Goal: Task Accomplishment & Management: Use online tool/utility

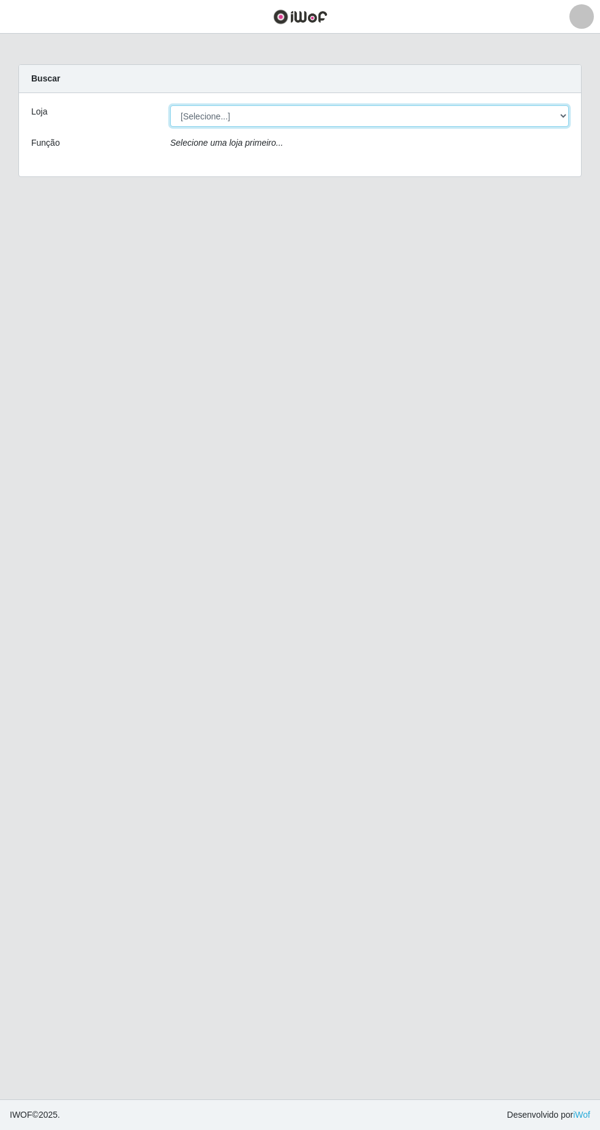
click at [519, 120] on select "[Selecione...] SuperFácil Atacado - [GEOGRAPHIC_DATA]" at bounding box center [369, 115] width 399 height 21
select select "503"
click at [170, 105] on select "[Selecione...] SuperFácil Atacado - Alto de São Manoel" at bounding box center [369, 115] width 399 height 21
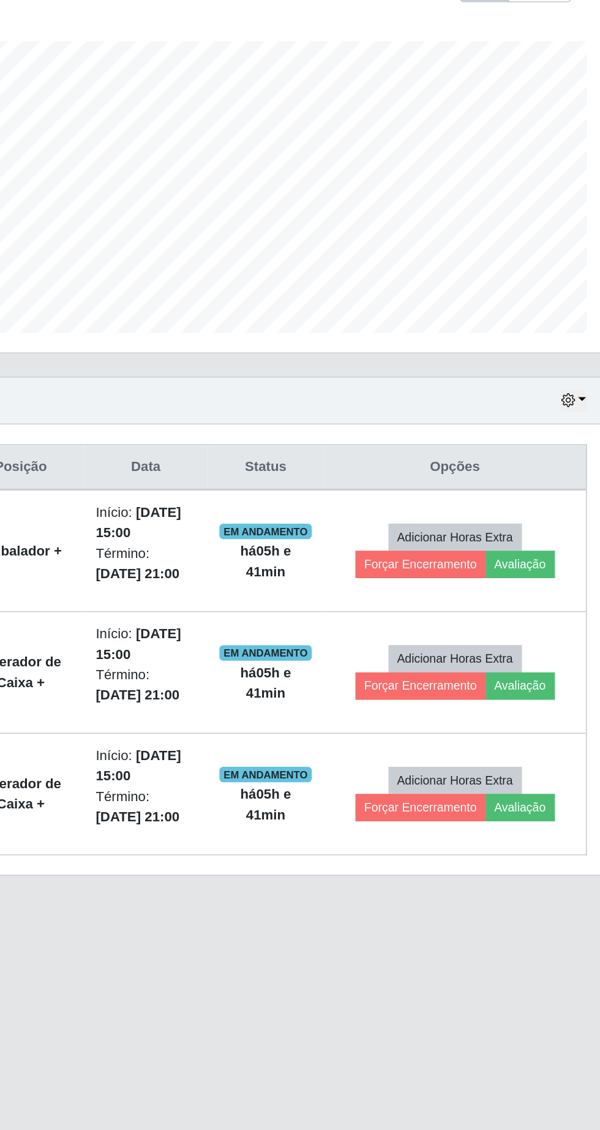
scroll to position [2, 0]
click at [469, 580] on button "Forçar Encerramento" at bounding box center [464, 583] width 82 height 17
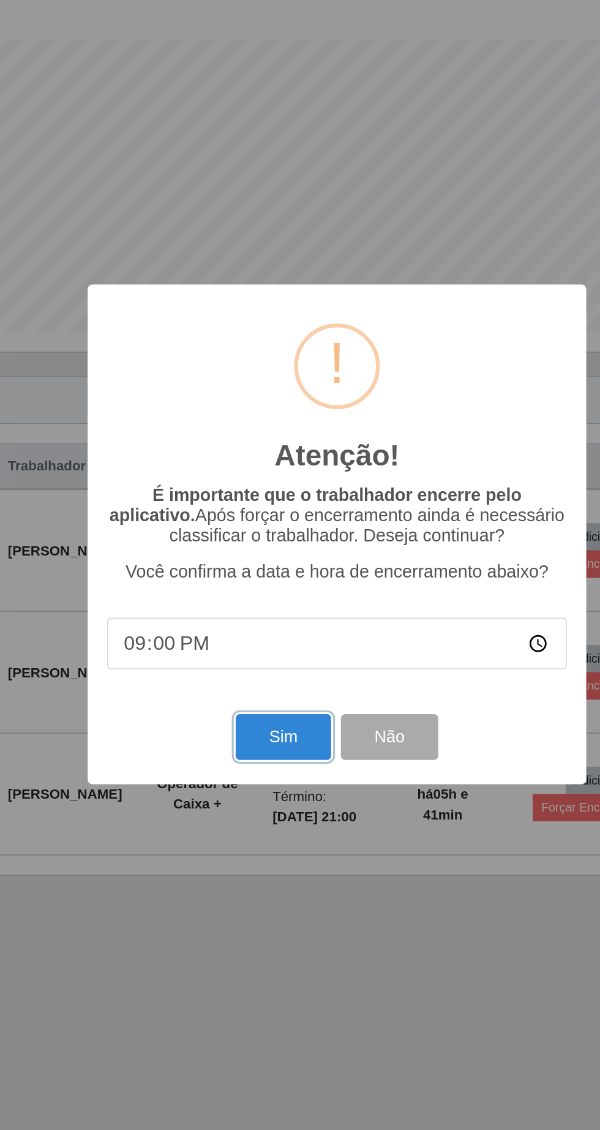
click at [259, 687] on button "Sim" at bounding box center [265, 692] width 59 height 29
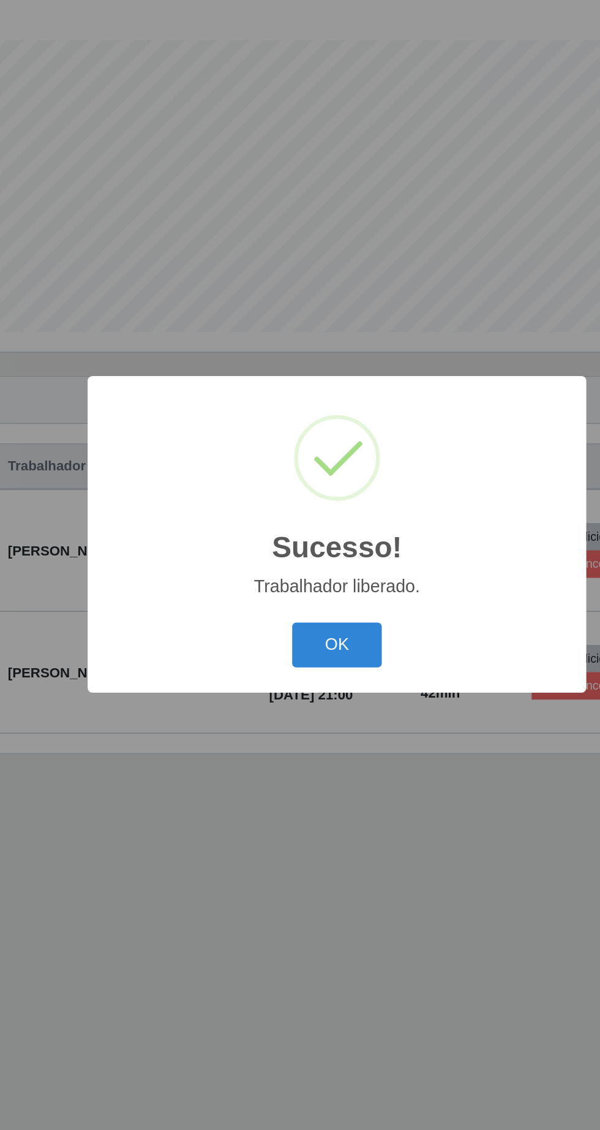
click at [313, 636] on button "OK" at bounding box center [300, 635] width 57 height 29
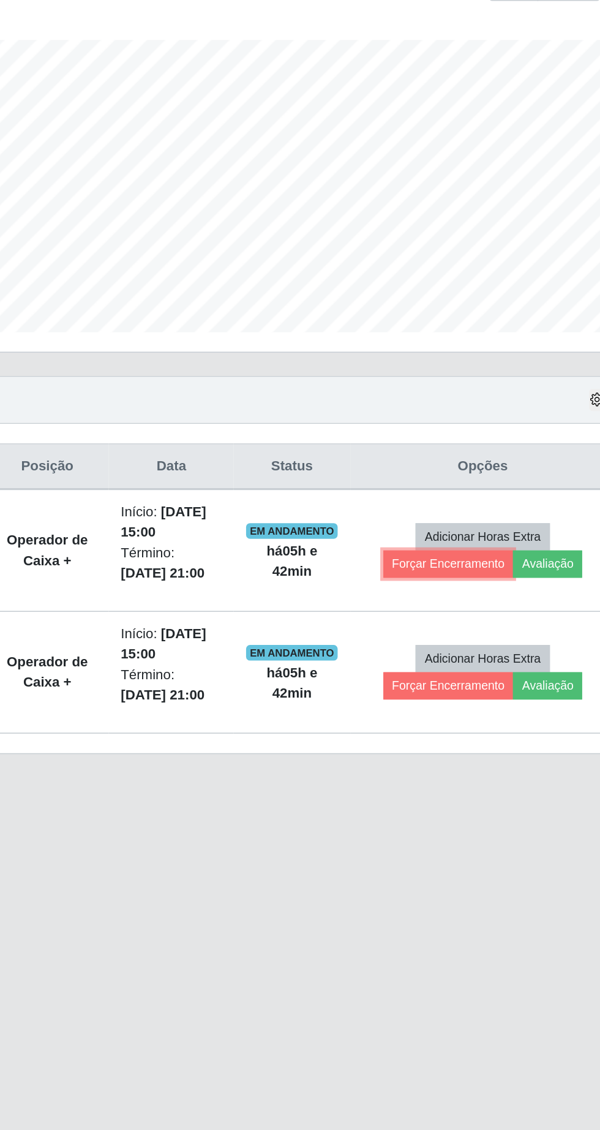
click at [469, 581] on button "Forçar Encerramento" at bounding box center [464, 583] width 82 height 17
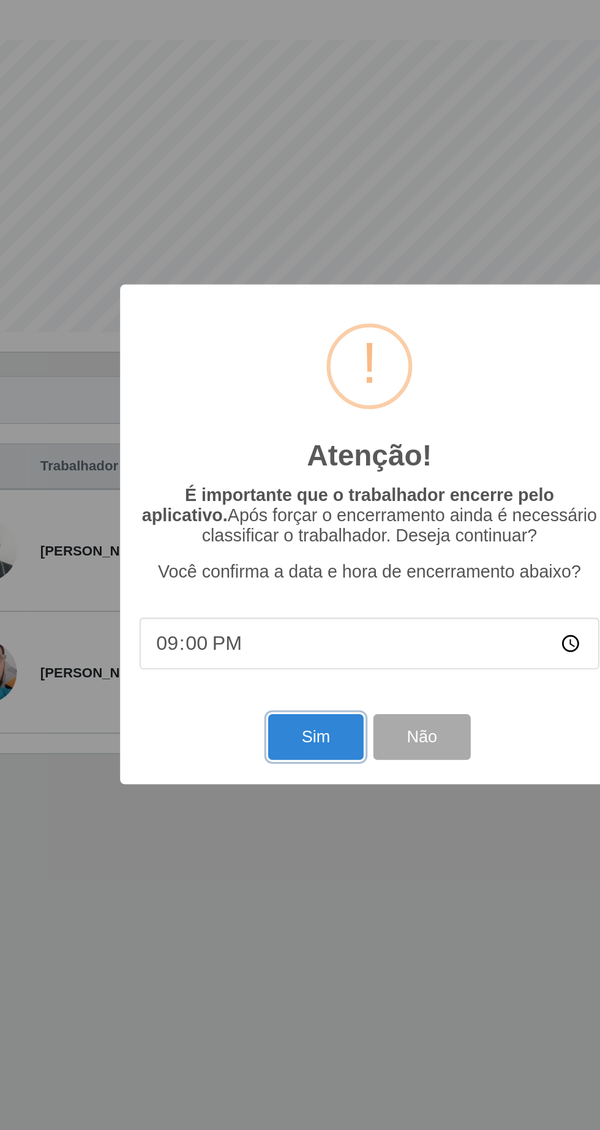
click at [267, 689] on button "Sim" at bounding box center [265, 692] width 59 height 29
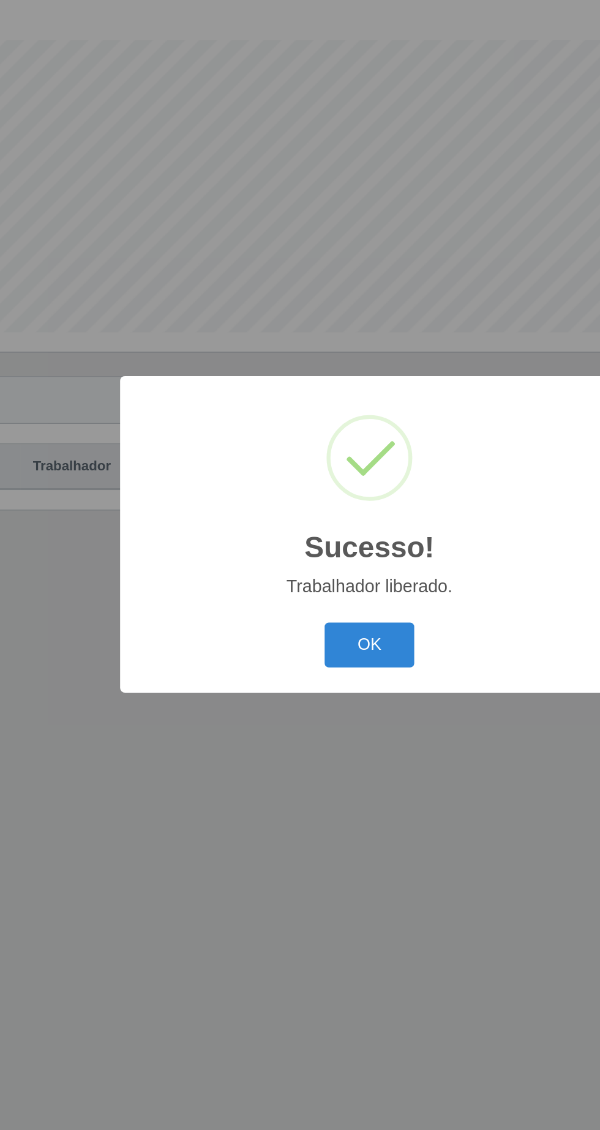
click at [301, 639] on button "OK" at bounding box center [300, 635] width 57 height 29
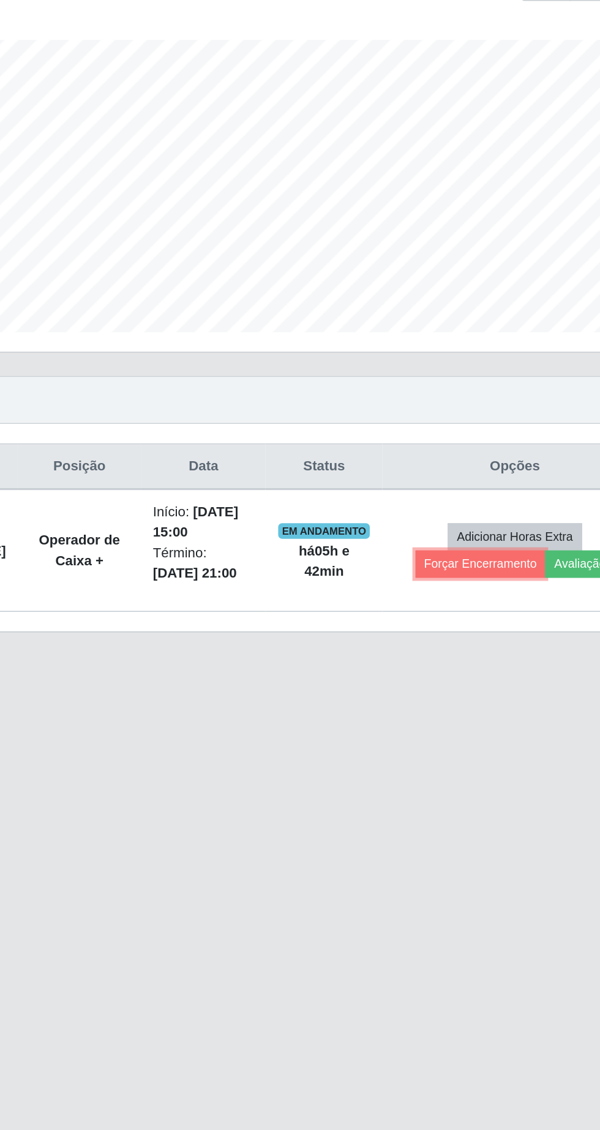
click at [468, 583] on button "Forçar Encerramento" at bounding box center [464, 583] width 82 height 17
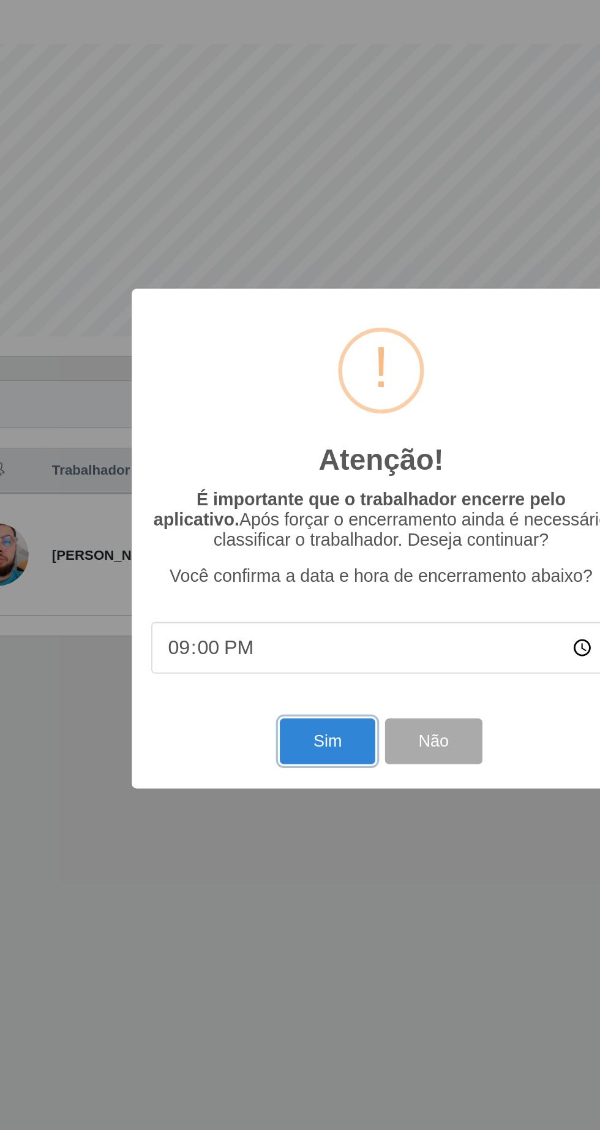
click at [266, 695] on button "Sim" at bounding box center [265, 692] width 59 height 29
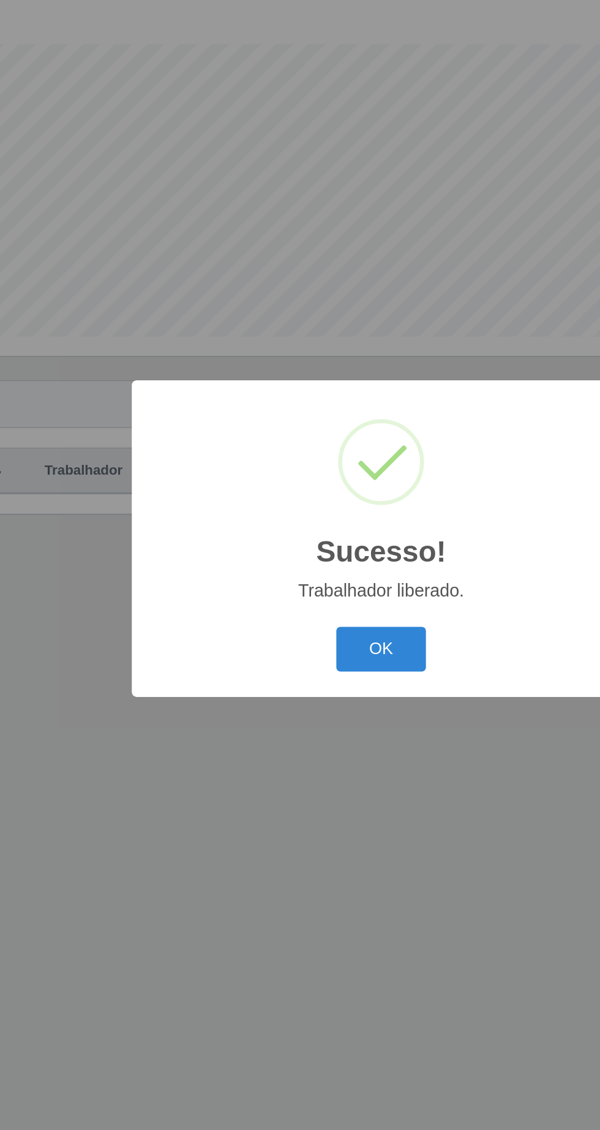
click at [279, 631] on button "OK" at bounding box center [300, 635] width 57 height 29
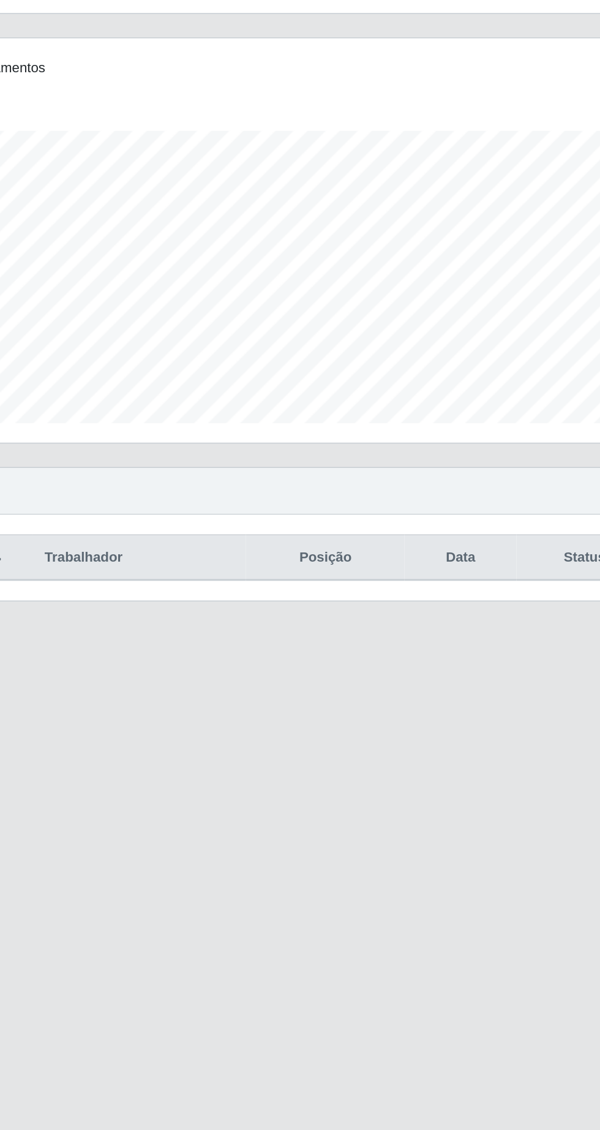
scroll to position [0, 0]
